Goal: Transaction & Acquisition: Purchase product/service

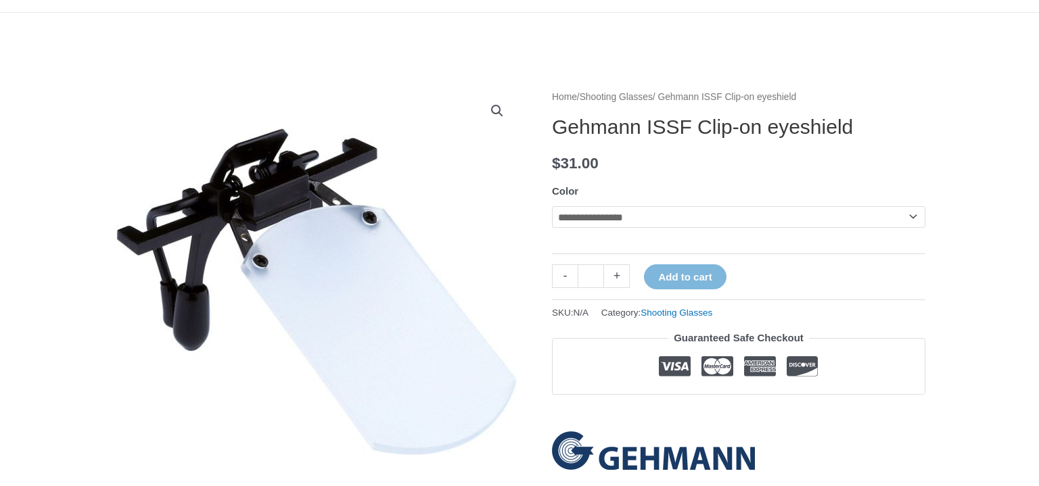
scroll to position [116, 0]
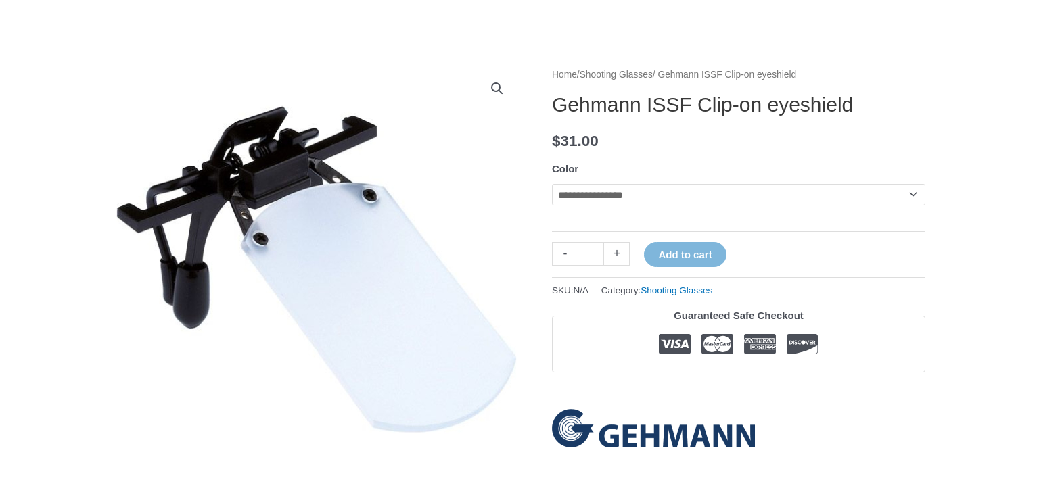
click at [727, 187] on select "**********" at bounding box center [738, 195] width 373 height 22
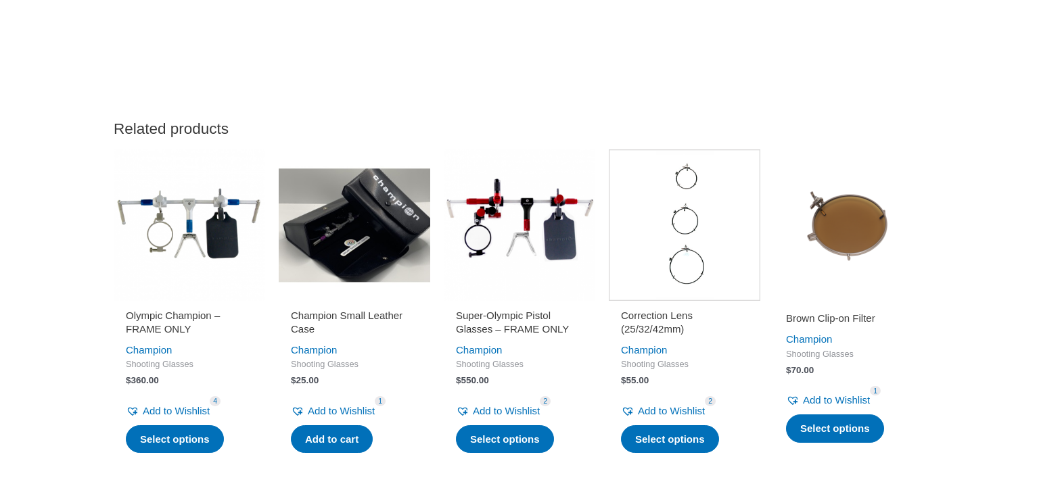
scroll to position [1221, 0]
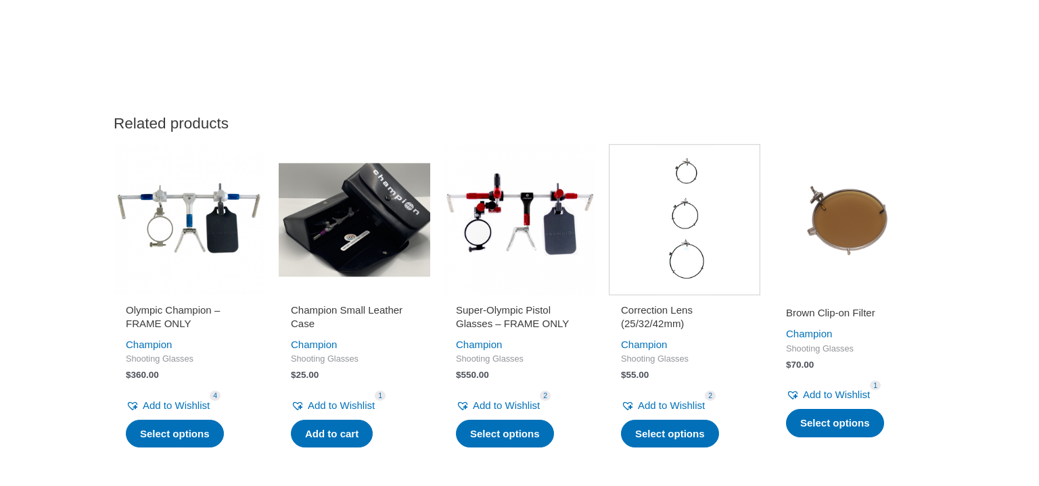
click at [673, 282] on img at bounding box center [685, 220] width 152 height 152
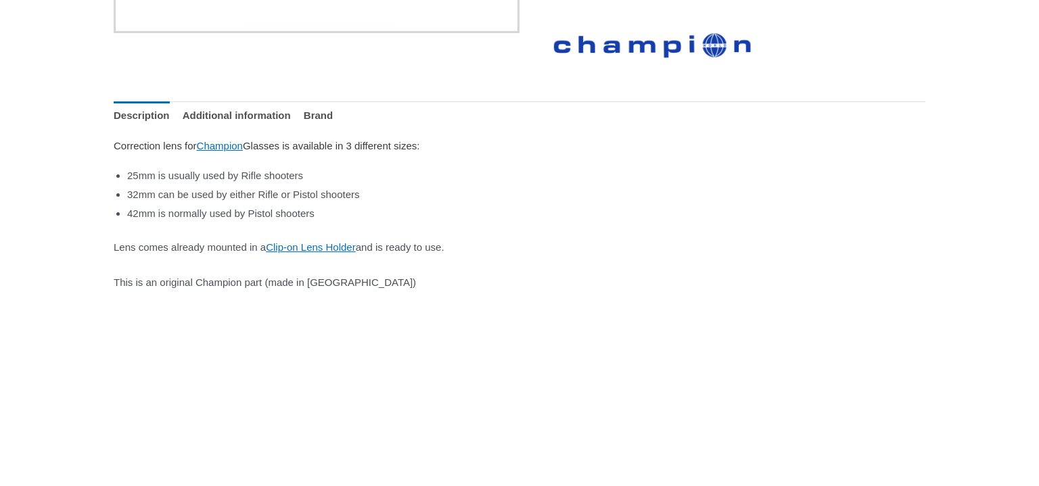
scroll to position [557, 0]
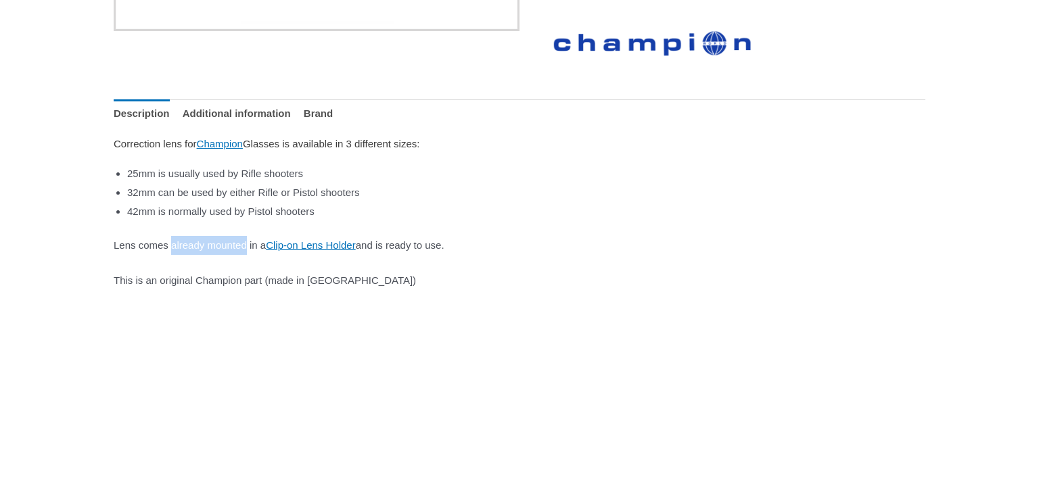
drag, startPoint x: 176, startPoint y: 248, endPoint x: 263, endPoint y: 251, distance: 87.3
click at [263, 251] on p "Lens comes already mounted in a Clip-on Lens Holder and is ready to use." at bounding box center [520, 245] width 812 height 19
click at [317, 250] on link "Clip-on Lens Holder" at bounding box center [311, 244] width 90 height 11
